Goal: Information Seeking & Learning: Find specific fact

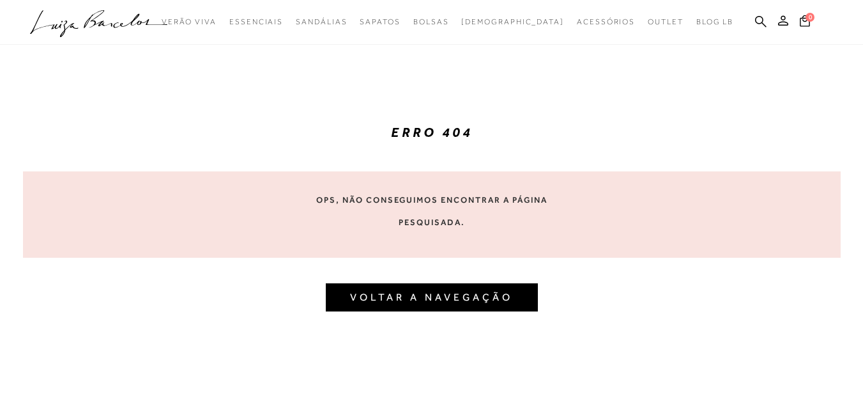
click at [110, 137] on div "ERRO 404 Ops, não conseguimos encontrar a página pesquisada. VOLTAR A NAVEGAÇÃO" at bounding box center [432, 218] width 818 height 434
click at [766, 26] on icon at bounding box center [760, 20] width 11 height 11
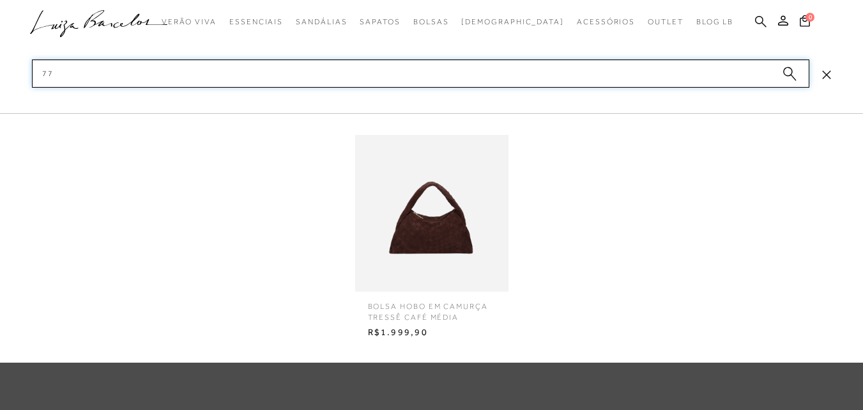
type input "7"
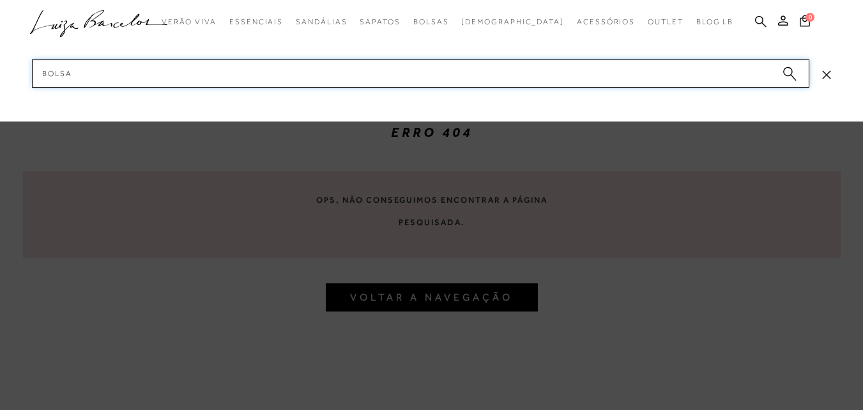
type input "bolsas"
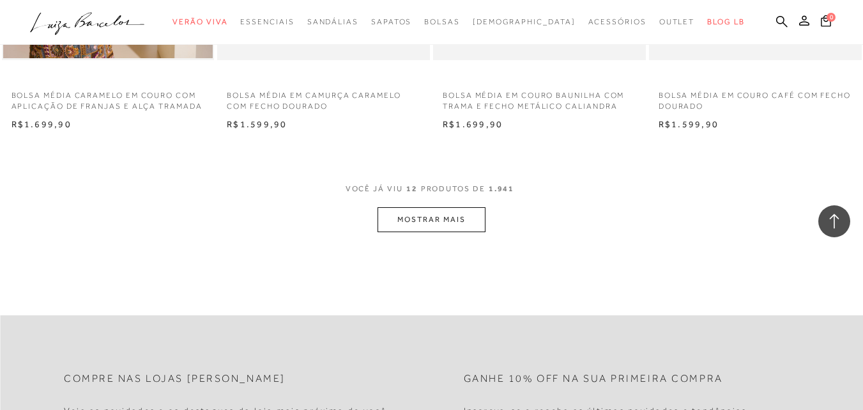
scroll to position [1214, 0]
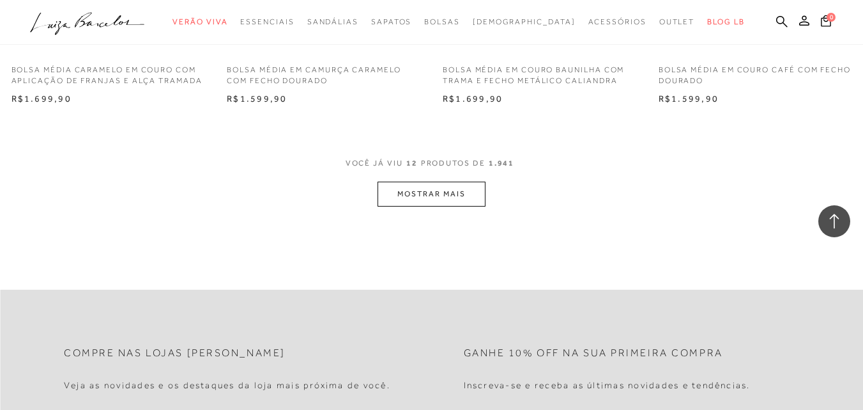
click at [470, 198] on button "MOSTRAR MAIS" at bounding box center [431, 193] width 107 height 25
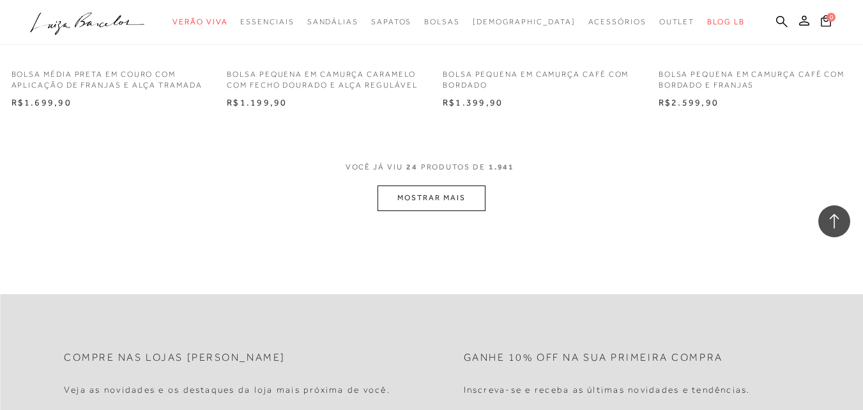
scroll to position [2428, 0]
click at [480, 199] on button "MOSTRAR MAIS" at bounding box center [431, 196] width 107 height 25
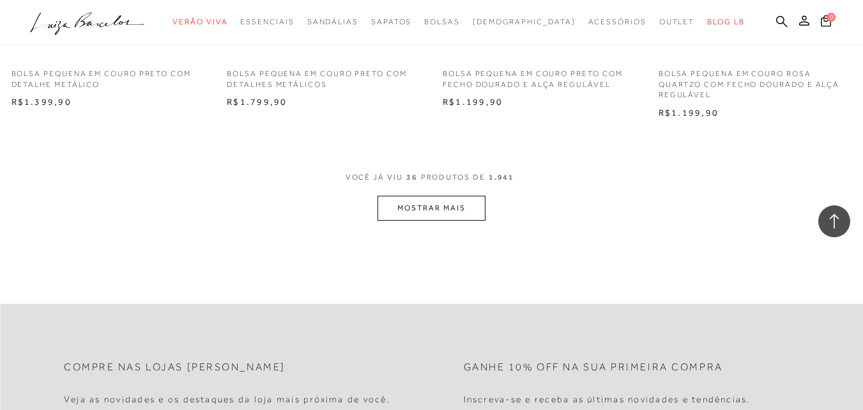
scroll to position [3642, 0]
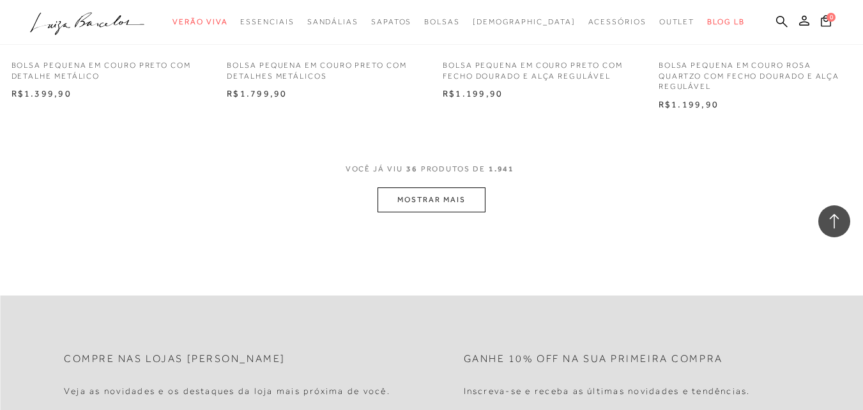
click at [484, 202] on button "MOSTRAR MAIS" at bounding box center [431, 199] width 107 height 25
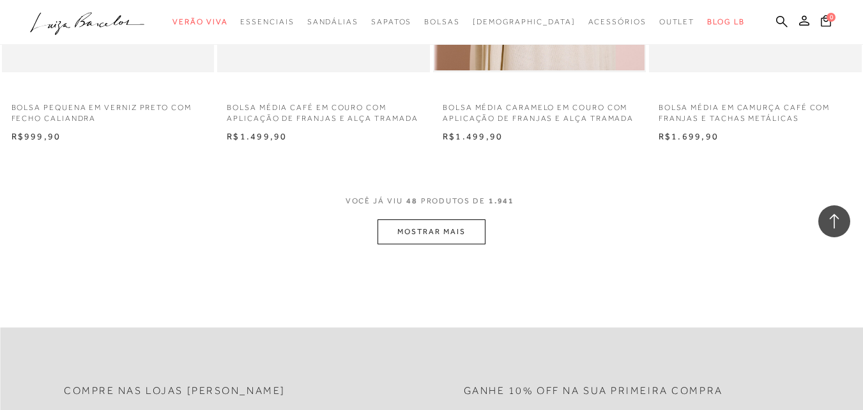
scroll to position [4855, 0]
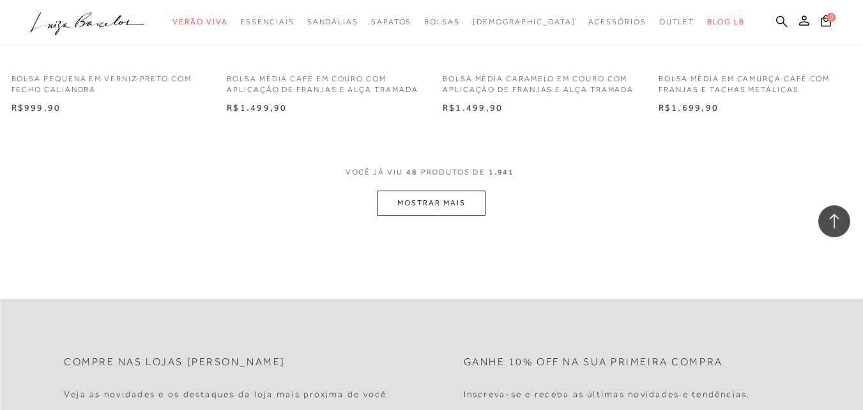
click at [776, 24] on icon at bounding box center [781, 20] width 11 height 11
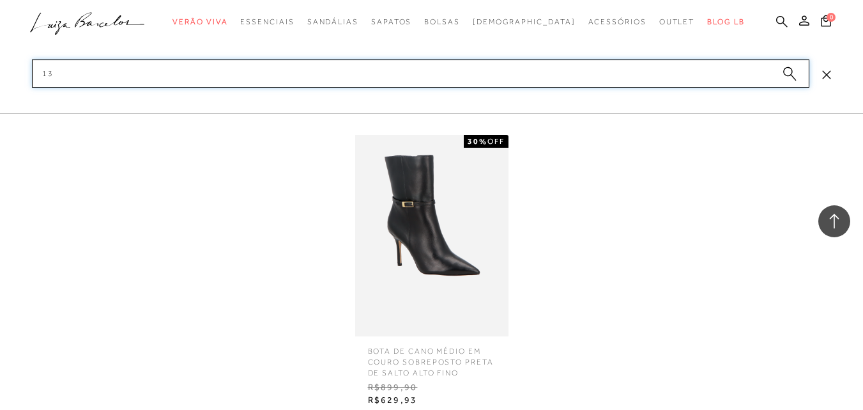
type input "1"
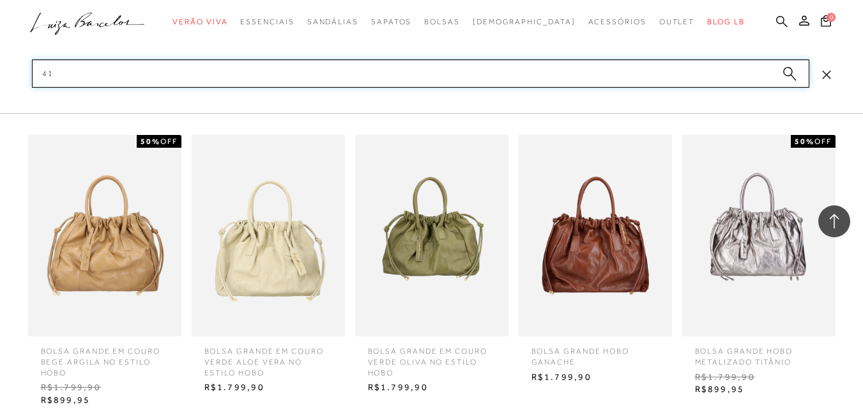
type input "4"
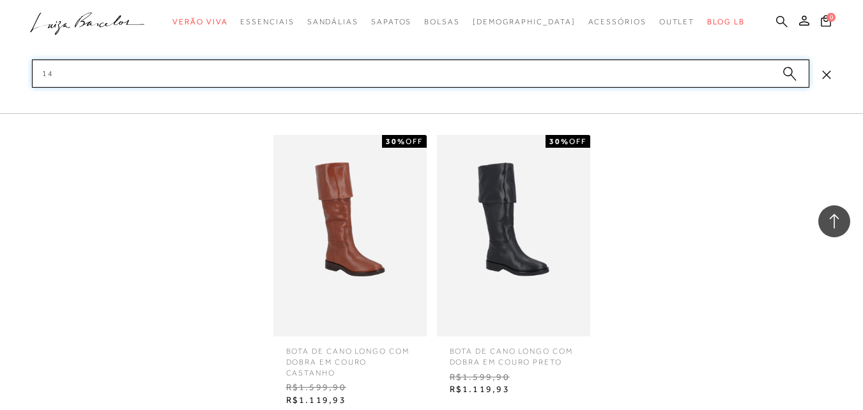
type input "1"
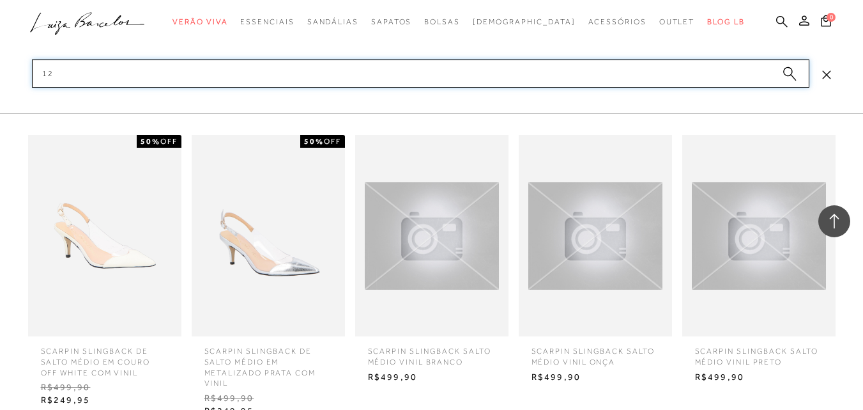
type input "1"
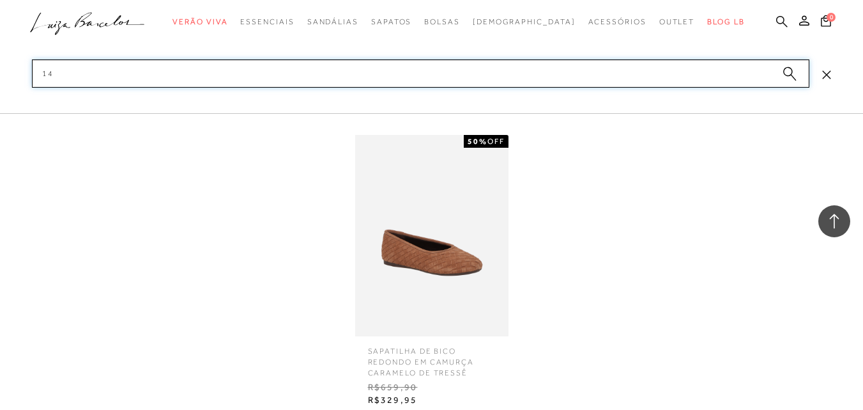
type input "1"
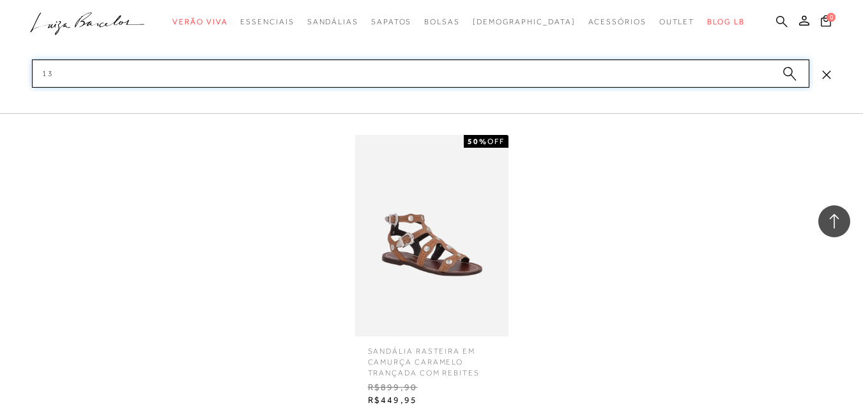
type input "1"
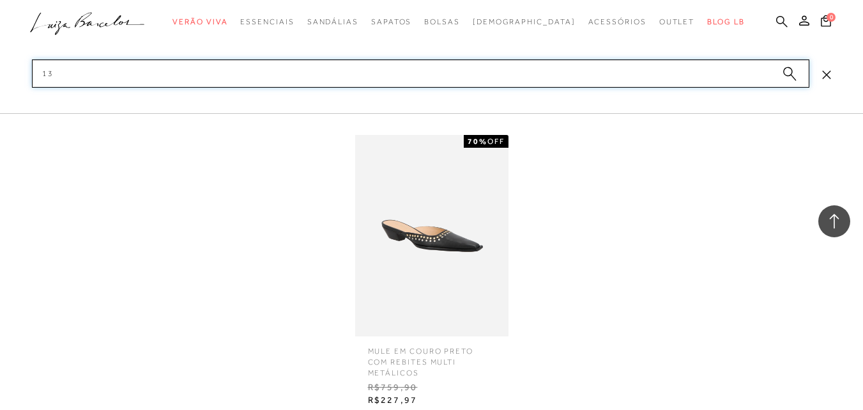
type input "1"
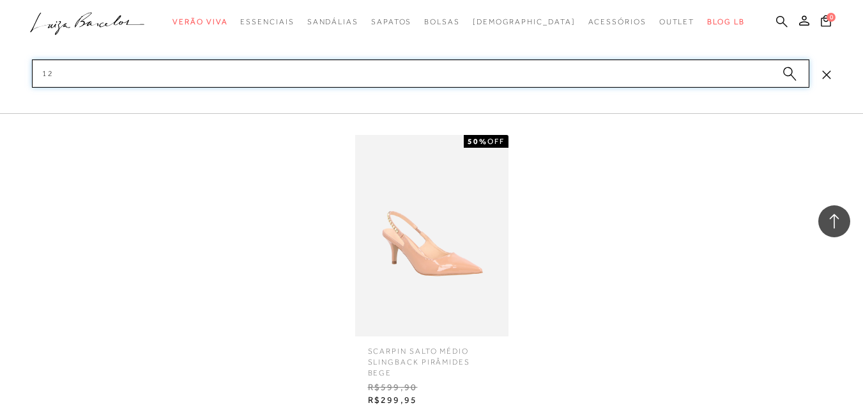
type input "1"
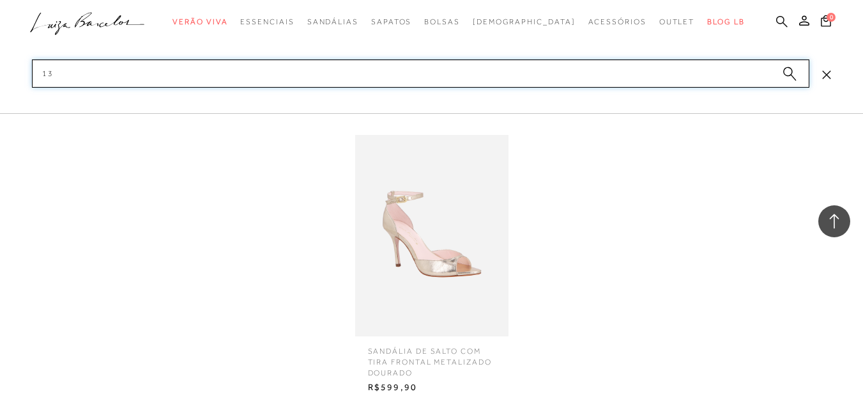
type input "1"
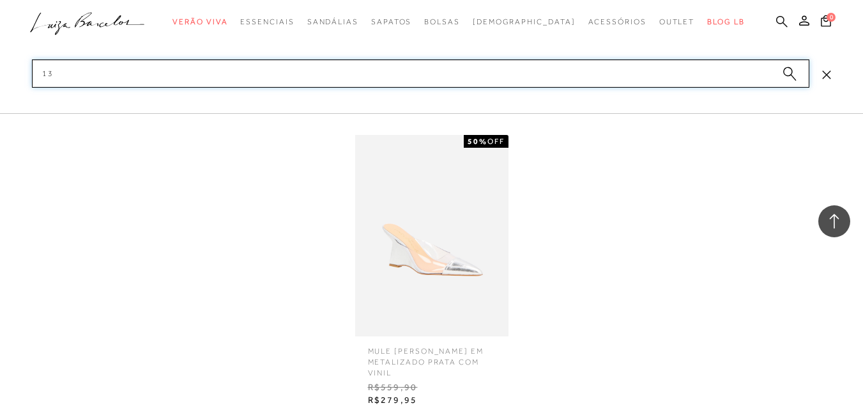
type input "1"
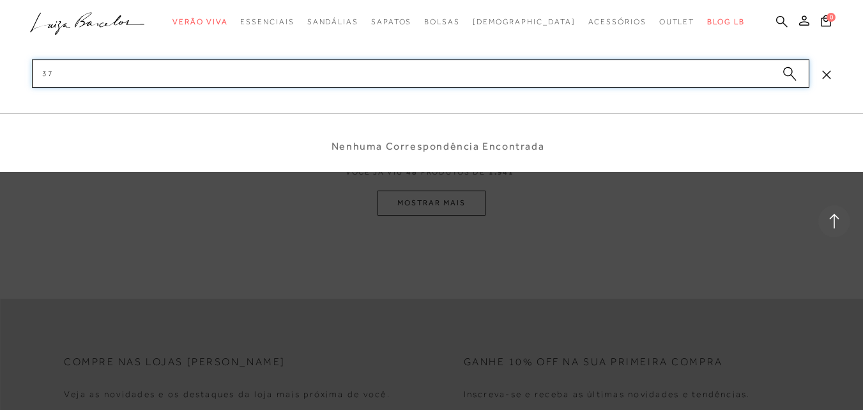
type input "3"
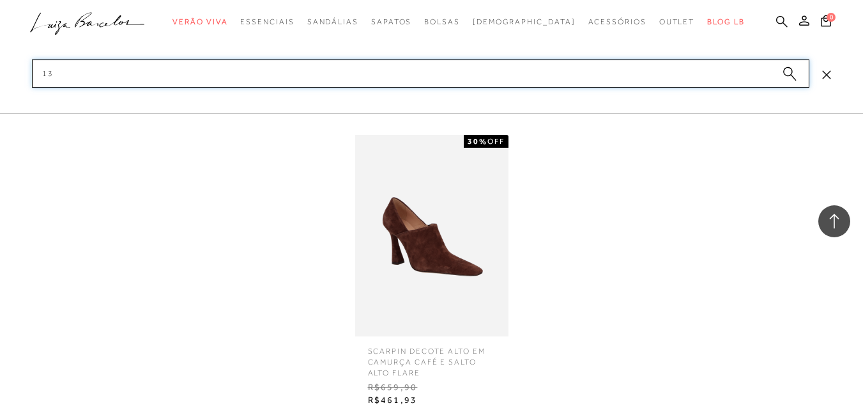
type input "1"
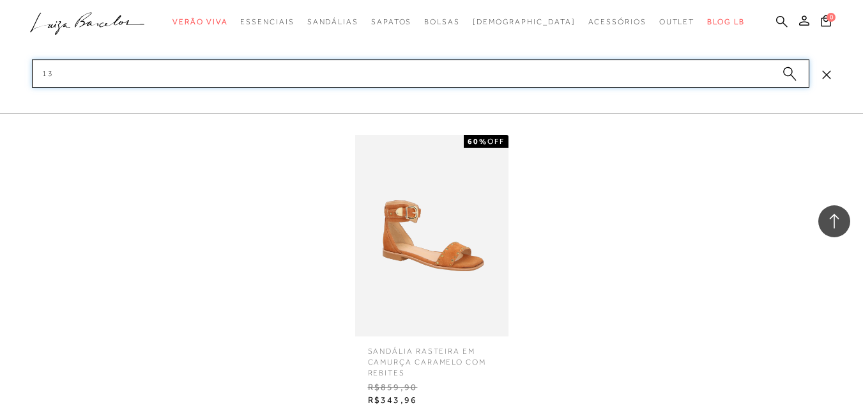
type input "1"
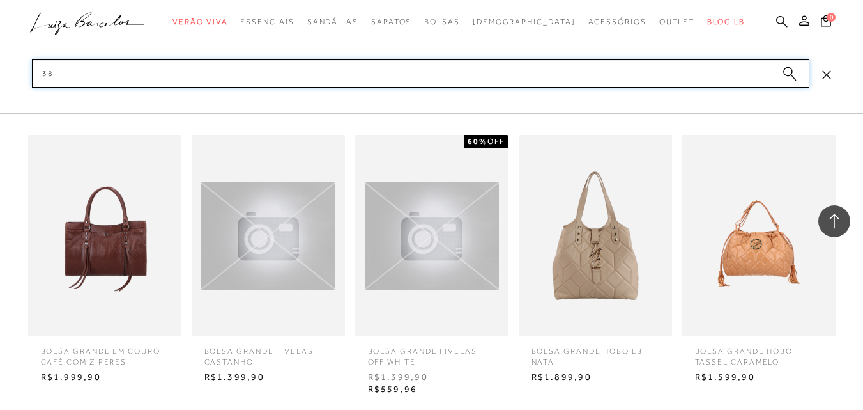
type input "3"
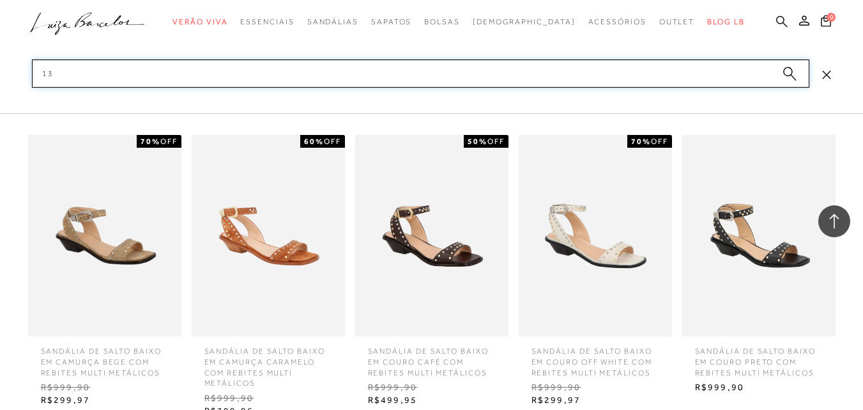
type input "1"
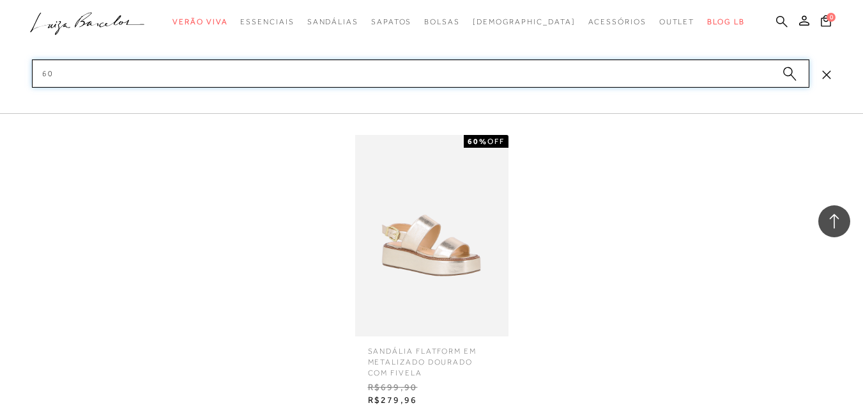
type input "6"
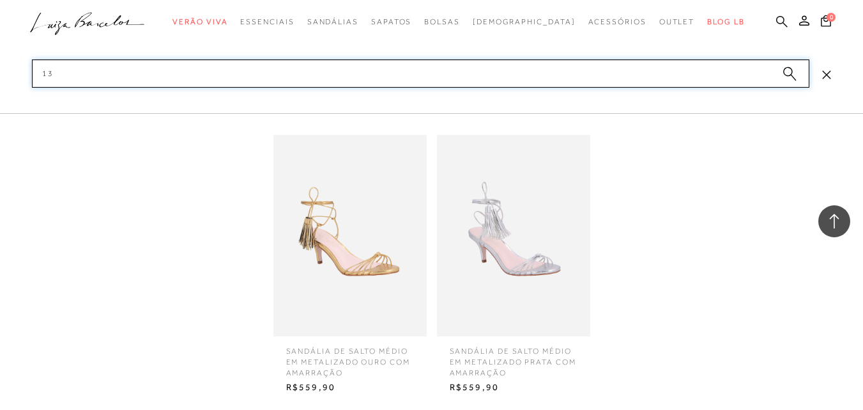
type input "1"
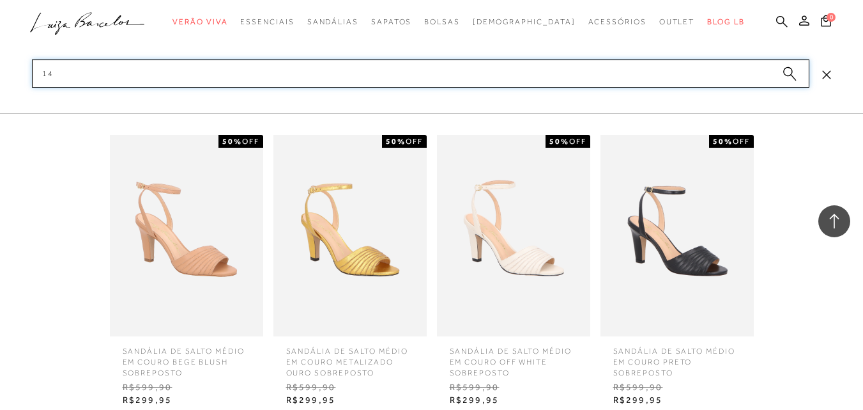
type input "1"
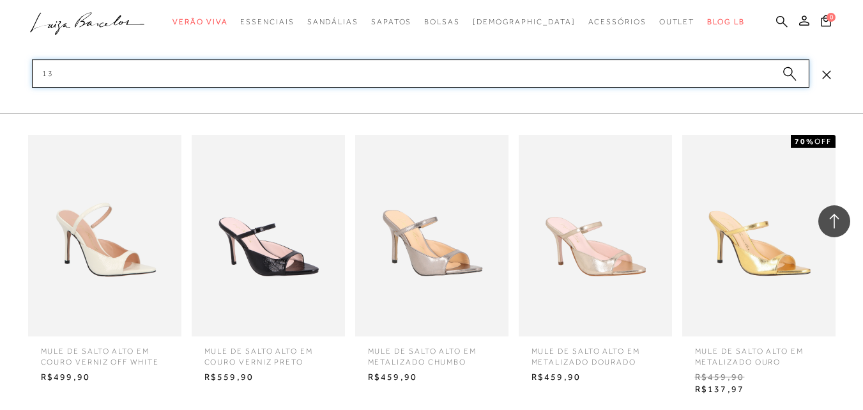
type input "1"
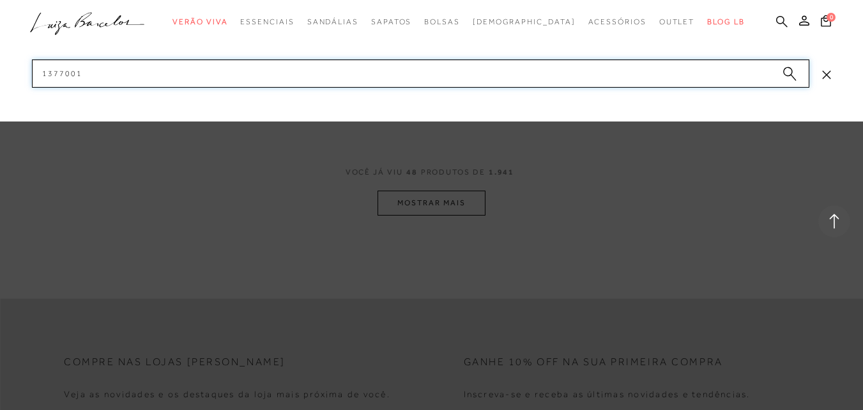
type input "13770017"
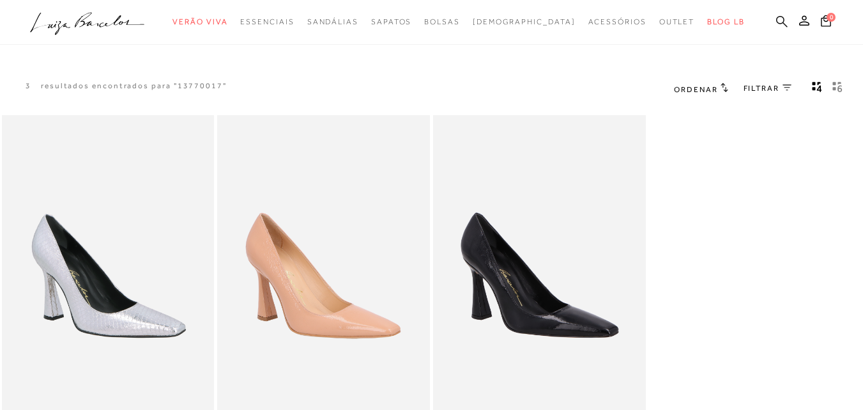
click at [776, 22] on icon at bounding box center [781, 20] width 11 height 11
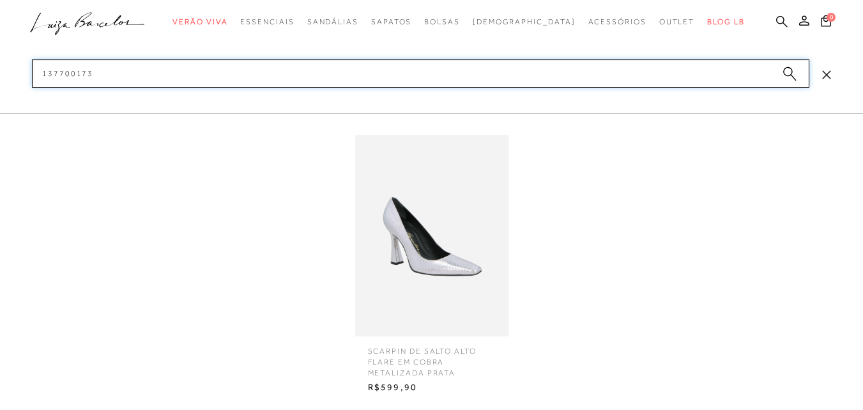
type input "137700173"
